Goal: Complete application form: Complete application form

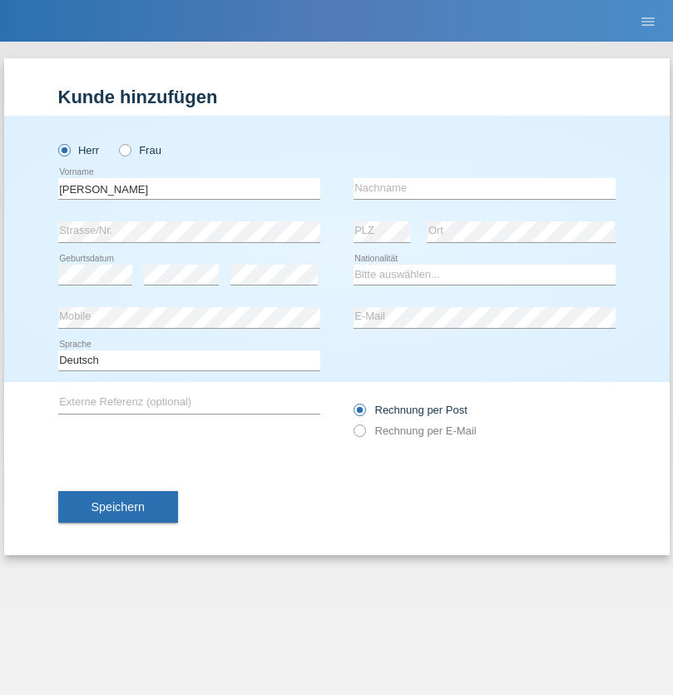
type input "[PERSON_NAME]"
click at [484, 188] on input "text" at bounding box center [485, 188] width 262 height 21
type input "Zacchi"
select select "IT"
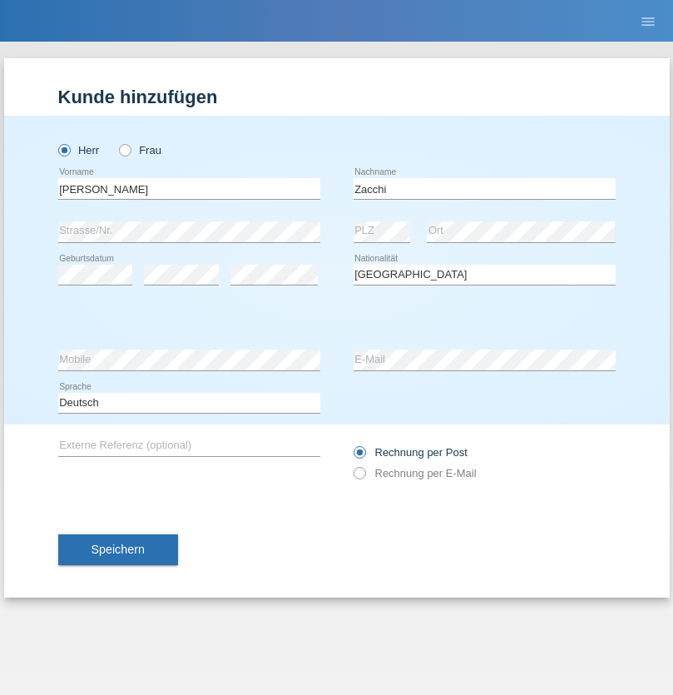
select select "C"
select select "22"
select select "12"
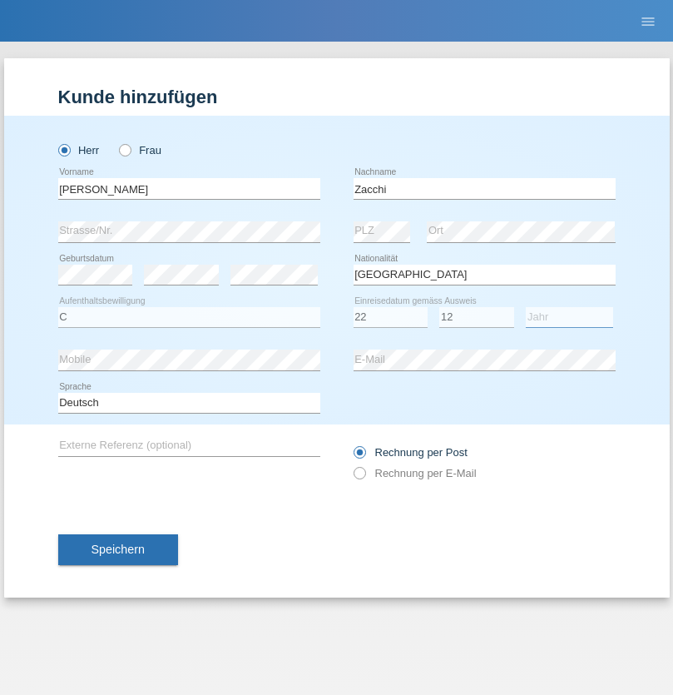
select select "1964"
select select "en"
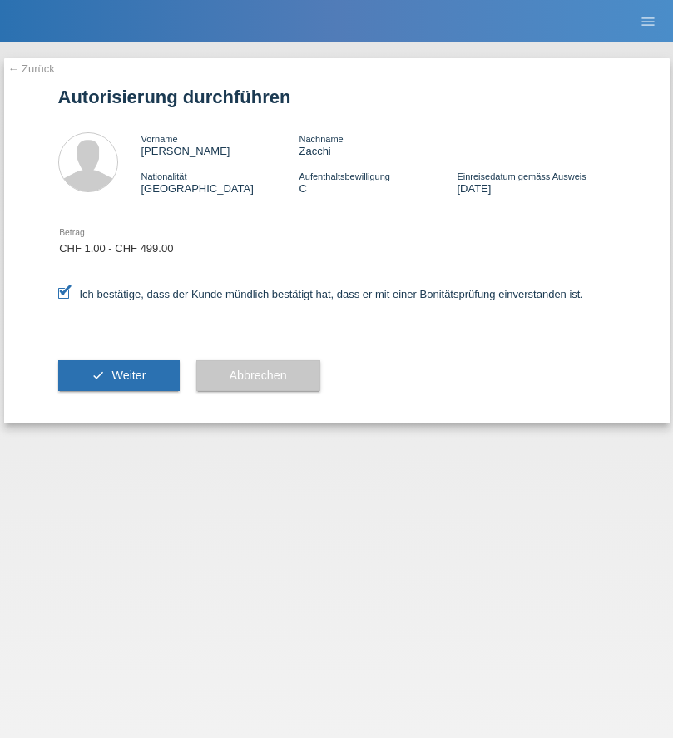
select select "1"
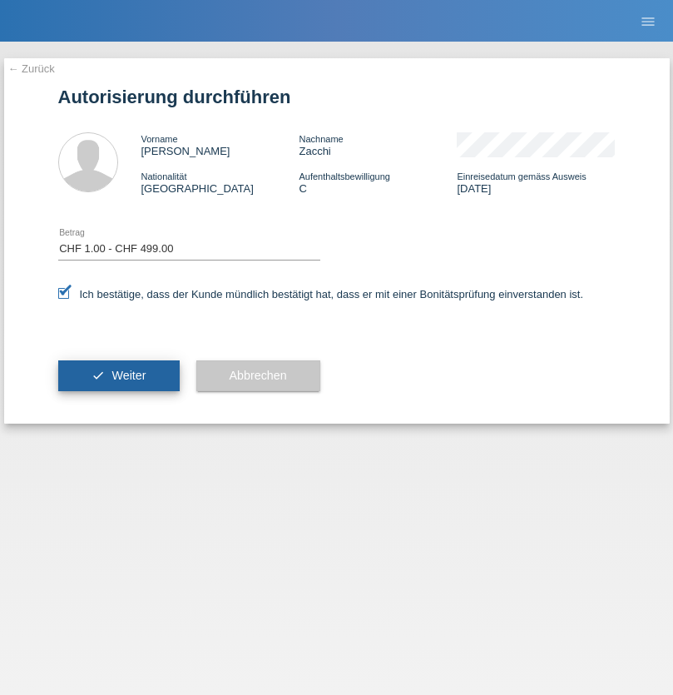
click at [118, 375] on span "Weiter" at bounding box center [129, 375] width 34 height 13
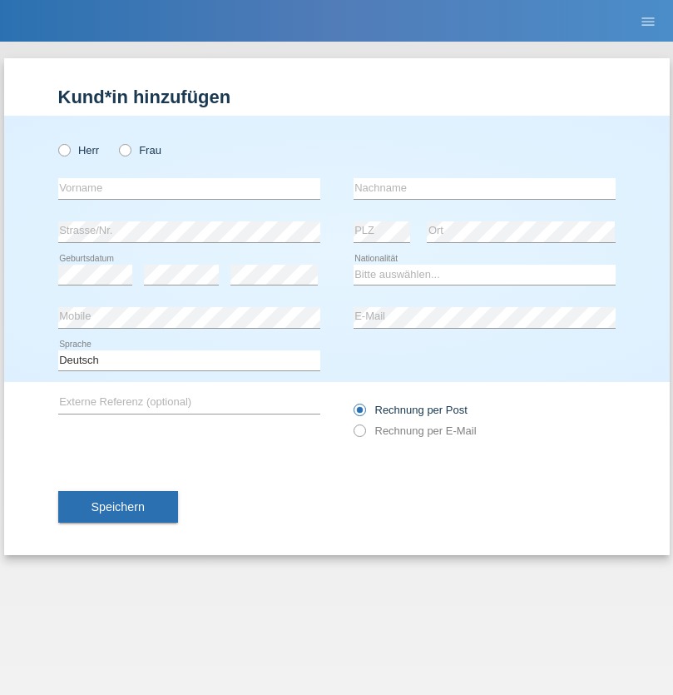
radio input "true"
click at [189, 188] on input "text" at bounding box center [189, 188] width 262 height 21
type input "Sarah"
click at [484, 188] on input "text" at bounding box center [485, 188] width 262 height 21
type input "Hollubarsch"
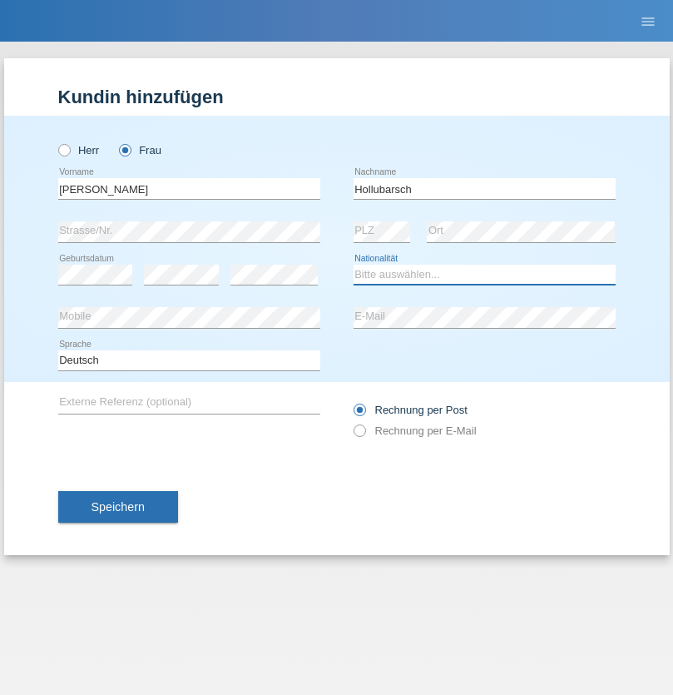
select select "DE"
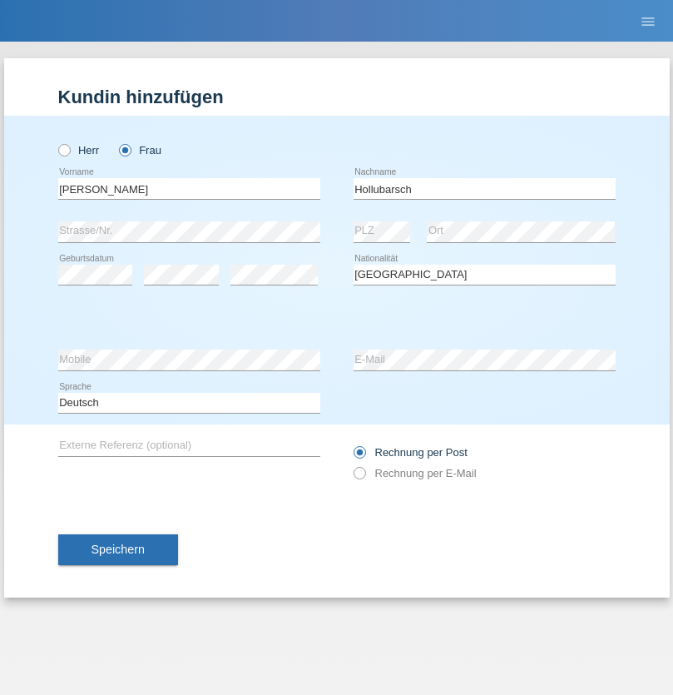
select select "C"
select select "21"
select select "07"
select select "1990"
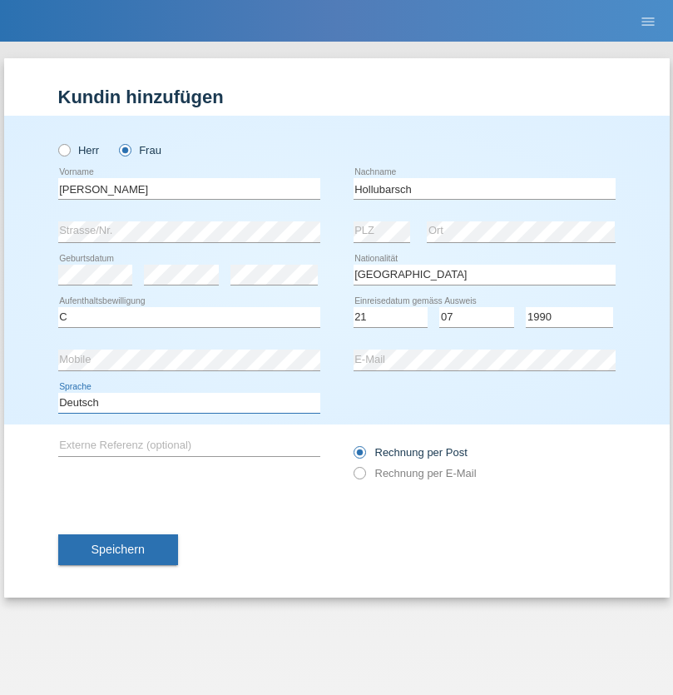
select select "en"
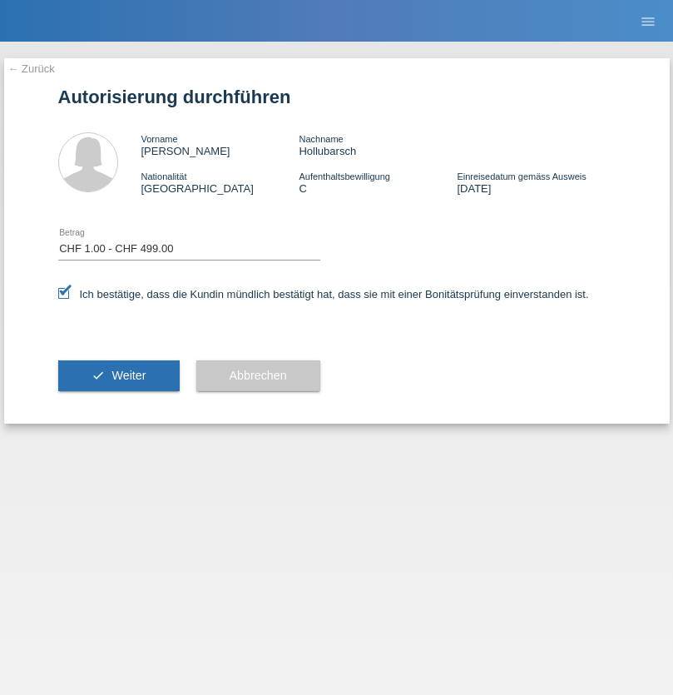
select select "1"
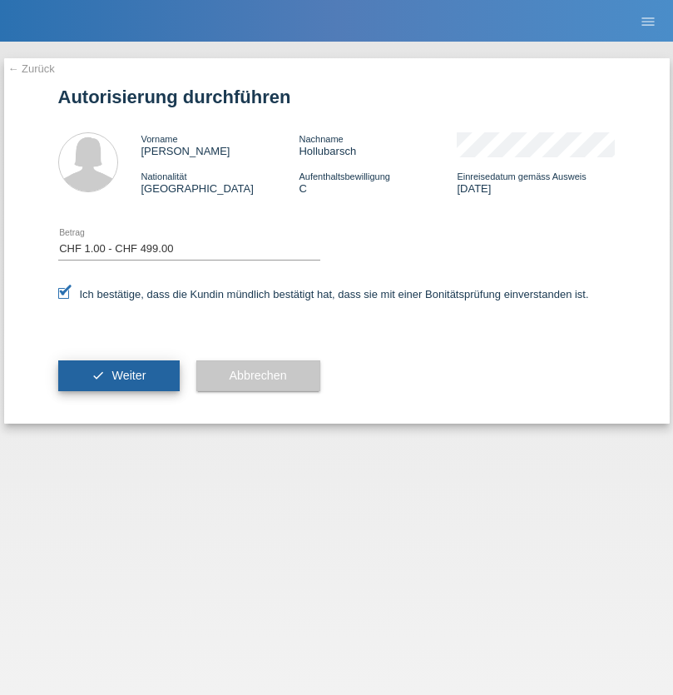
click at [118, 375] on span "Weiter" at bounding box center [129, 375] width 34 height 13
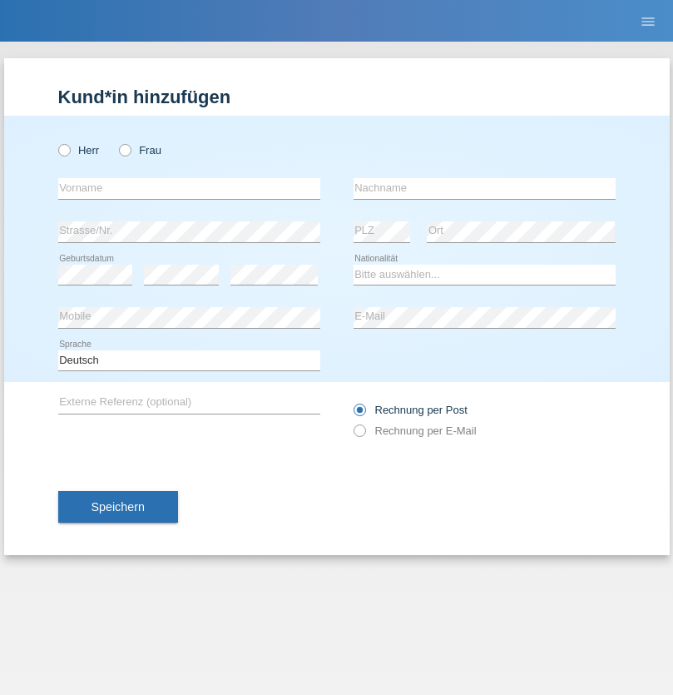
radio input "true"
click at [189, 188] on input "text" at bounding box center [189, 188] width 262 height 21
type input "[PERSON_NAME] [PERSON_NAME]"
click at [484, 188] on input "text" at bounding box center [485, 188] width 262 height 21
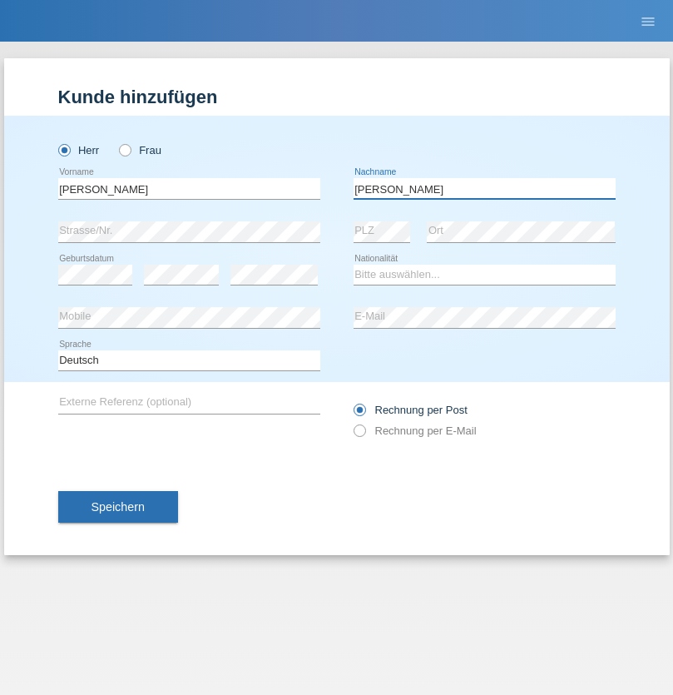
type input "[PERSON_NAME]"
select select "PT"
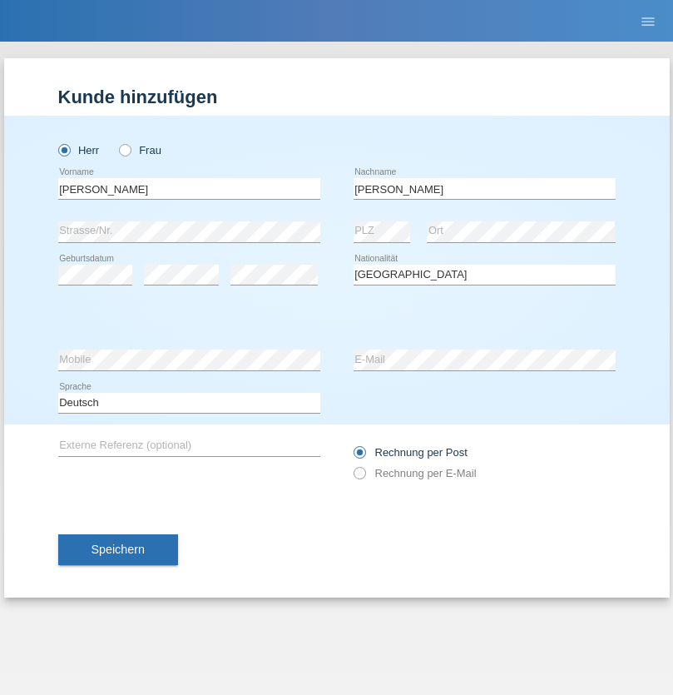
select select "C"
select select "13"
select select "09"
select select "2009"
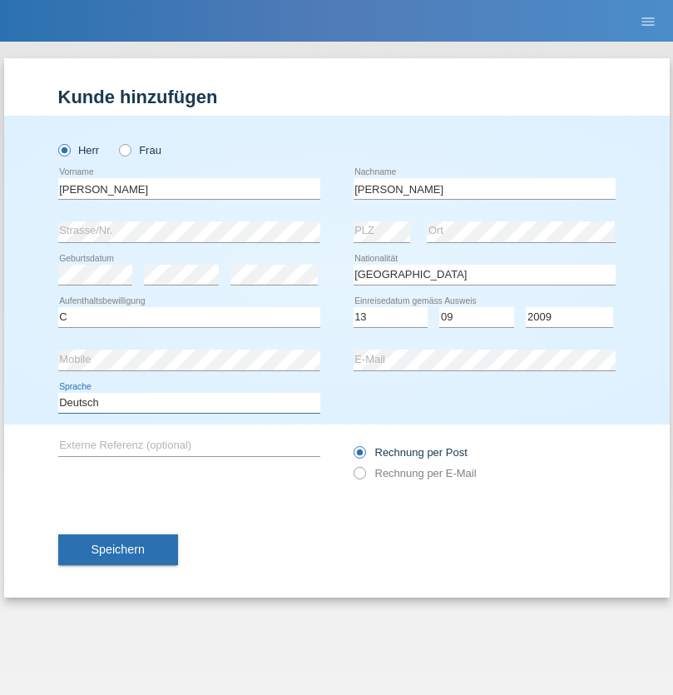
select select "en"
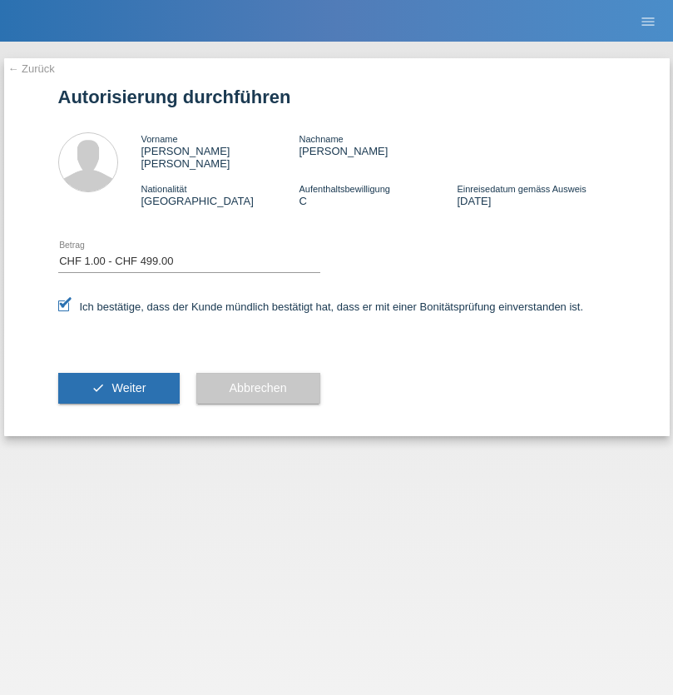
select select "1"
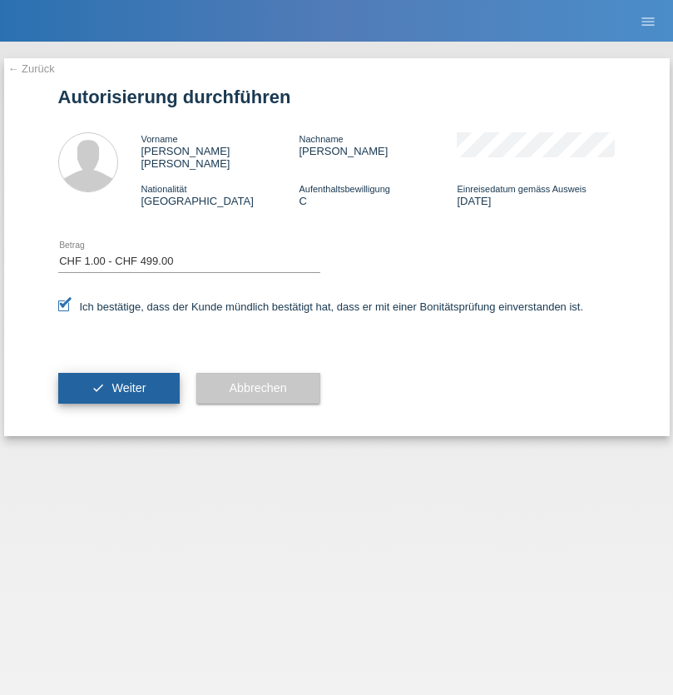
click at [118, 381] on span "Weiter" at bounding box center [129, 387] width 34 height 13
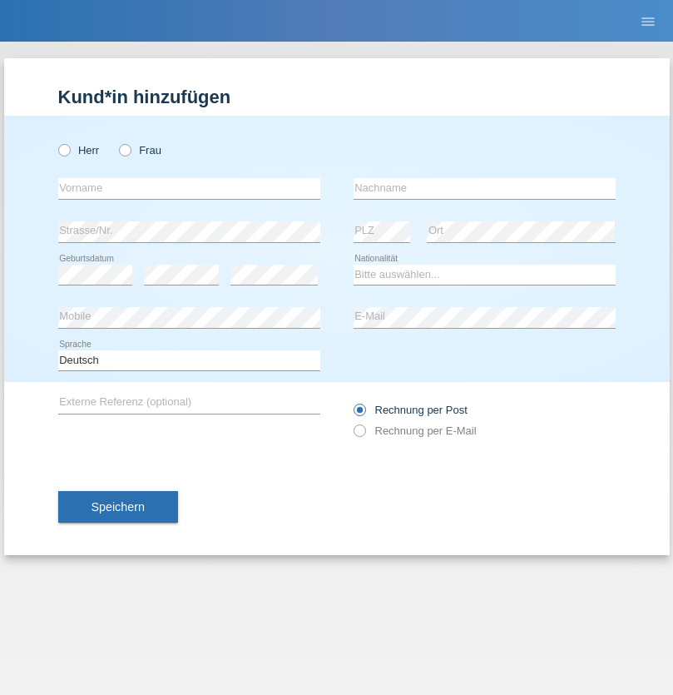
radio input "true"
click at [189, 188] on input "text" at bounding box center [189, 188] width 262 height 21
type input "[PERSON_NAME] [PERSON_NAME]"
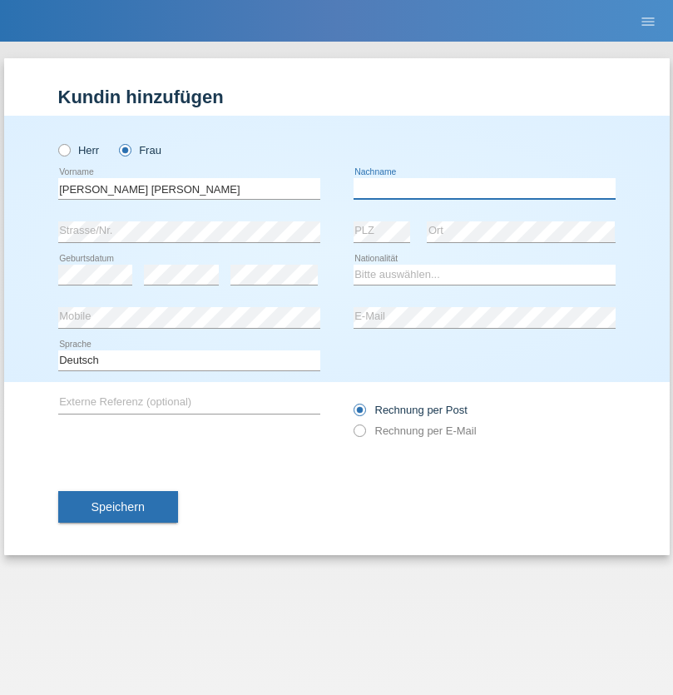
click at [484, 188] on input "text" at bounding box center [485, 188] width 262 height 21
type input "[PERSON_NAME]"
select select "PT"
select select "C"
select select "01"
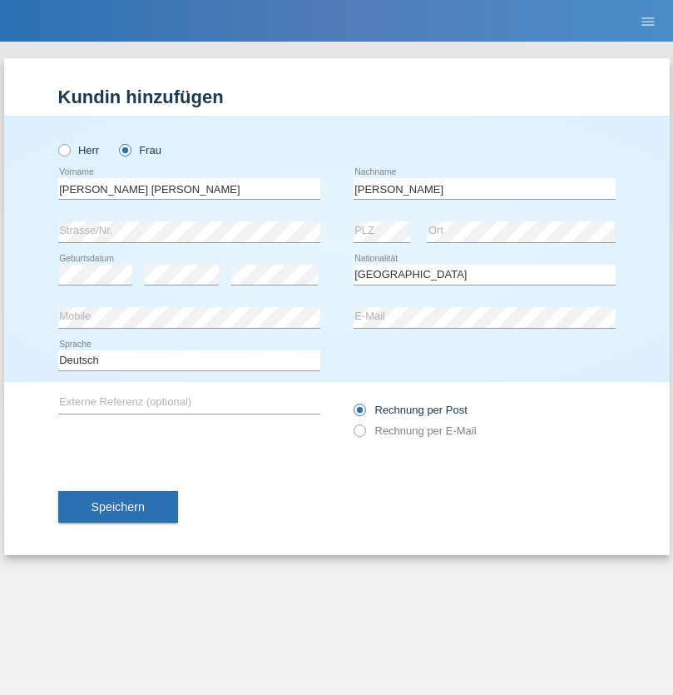
select select "02"
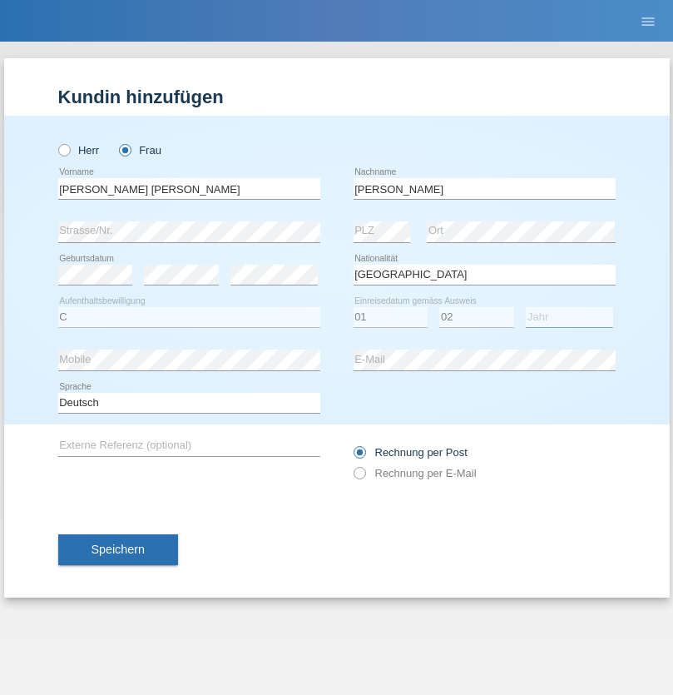
select select "2021"
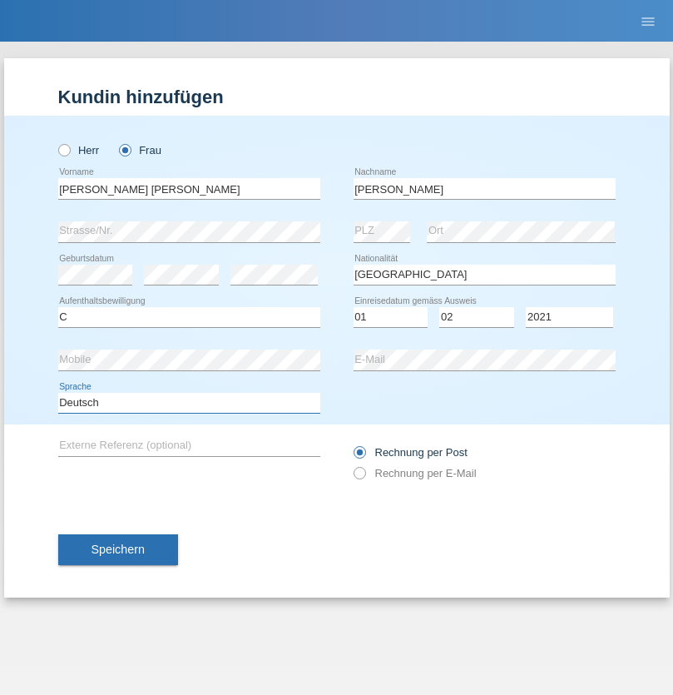
select select "en"
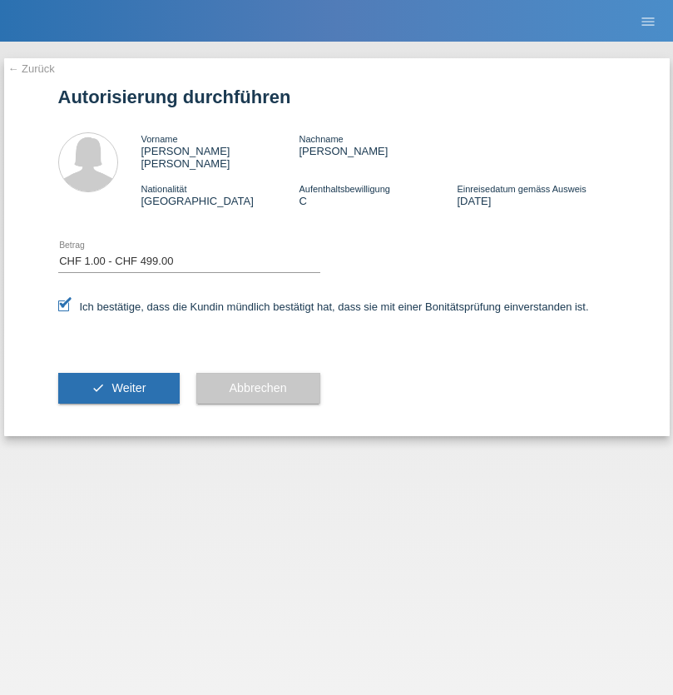
select select "1"
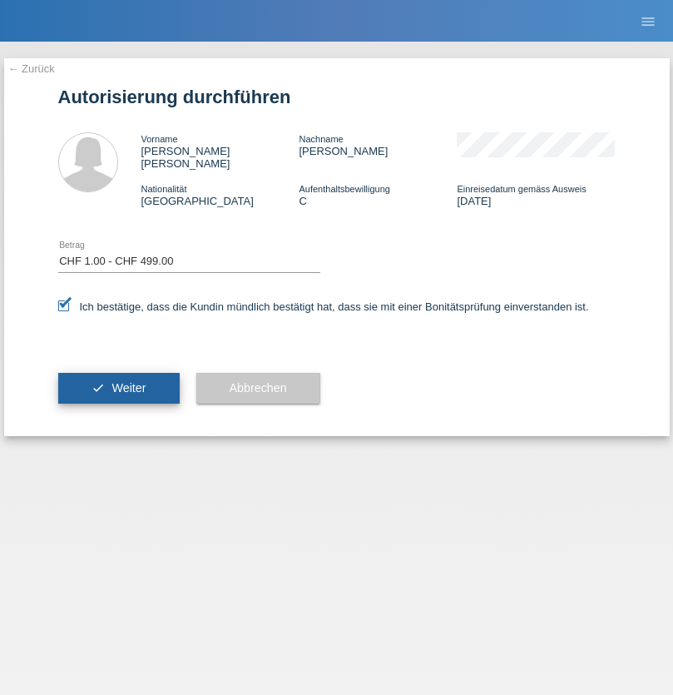
click at [118, 381] on span "Weiter" at bounding box center [129, 387] width 34 height 13
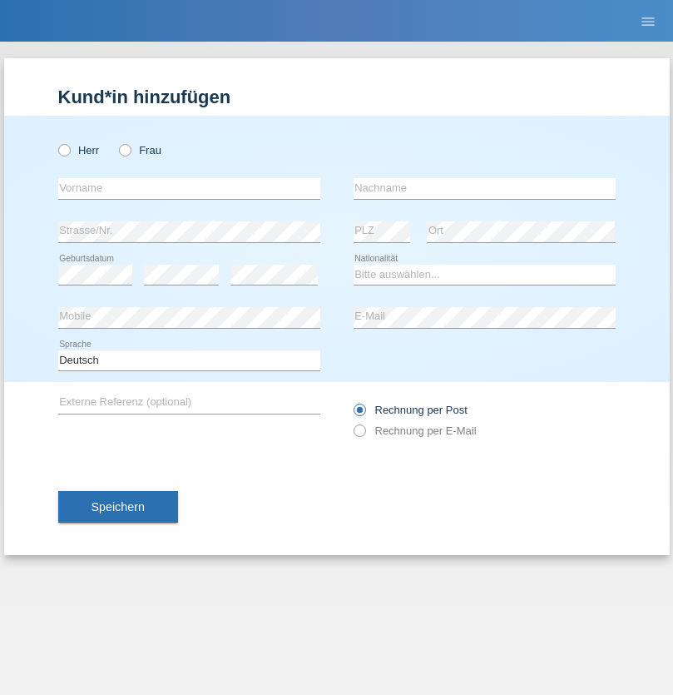
radio input "true"
click at [189, 188] on input "text" at bounding box center [189, 188] width 262 height 21
type input "firat"
click at [484, 188] on input "text" at bounding box center [485, 188] width 262 height 21
type input "kara"
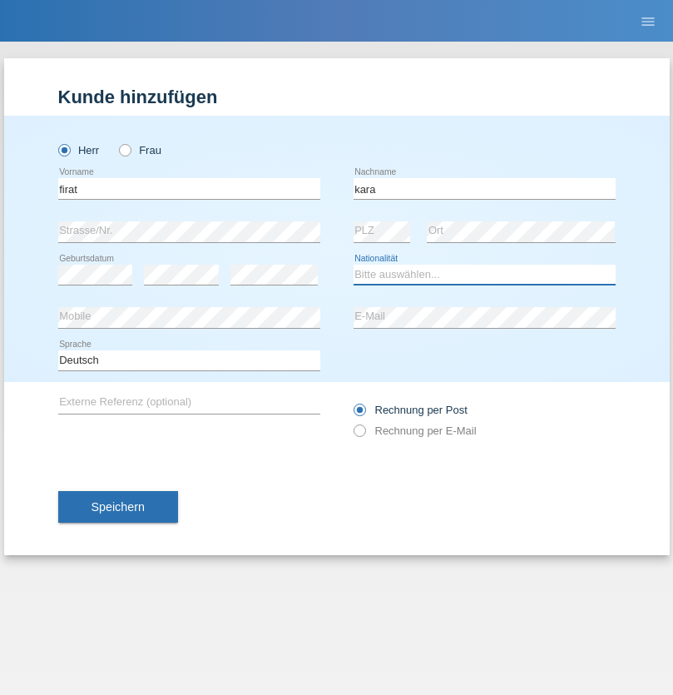
select select "CH"
radio input "true"
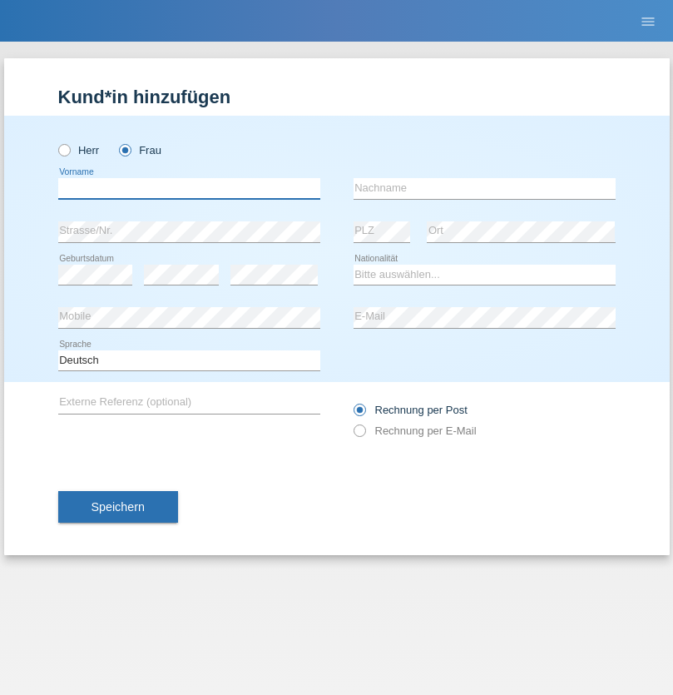
click at [189, 188] on input "text" at bounding box center [189, 188] width 262 height 21
type input "Nuria"
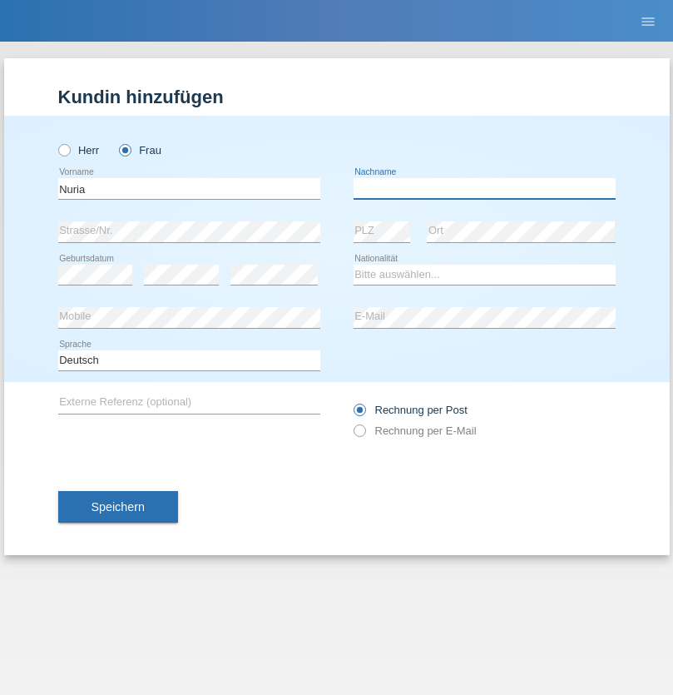
click at [484, 188] on input "text" at bounding box center [485, 188] width 262 height 21
type input "D'Antino"
select select "CH"
